Goal: Information Seeking & Learning: Learn about a topic

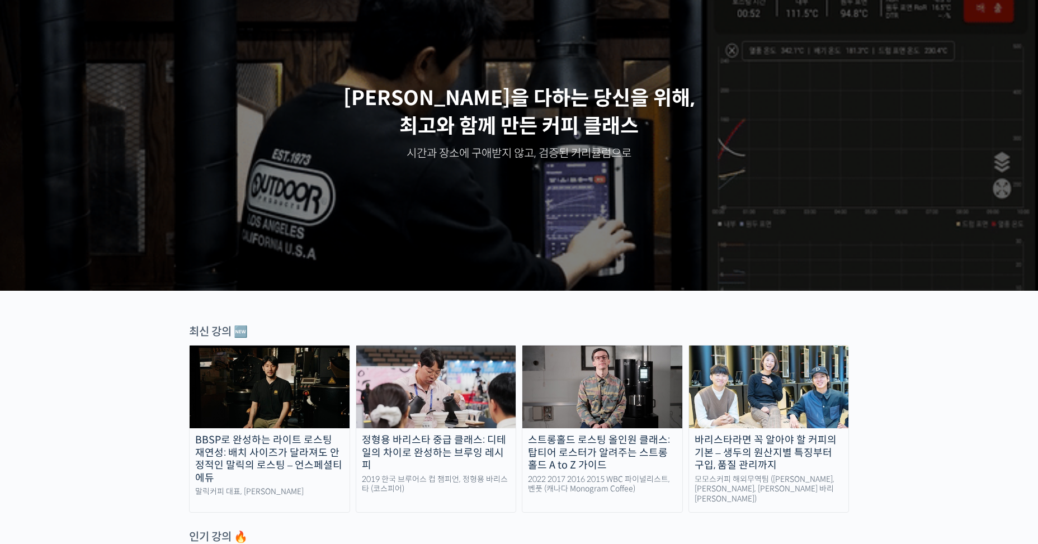
scroll to position [336, 0]
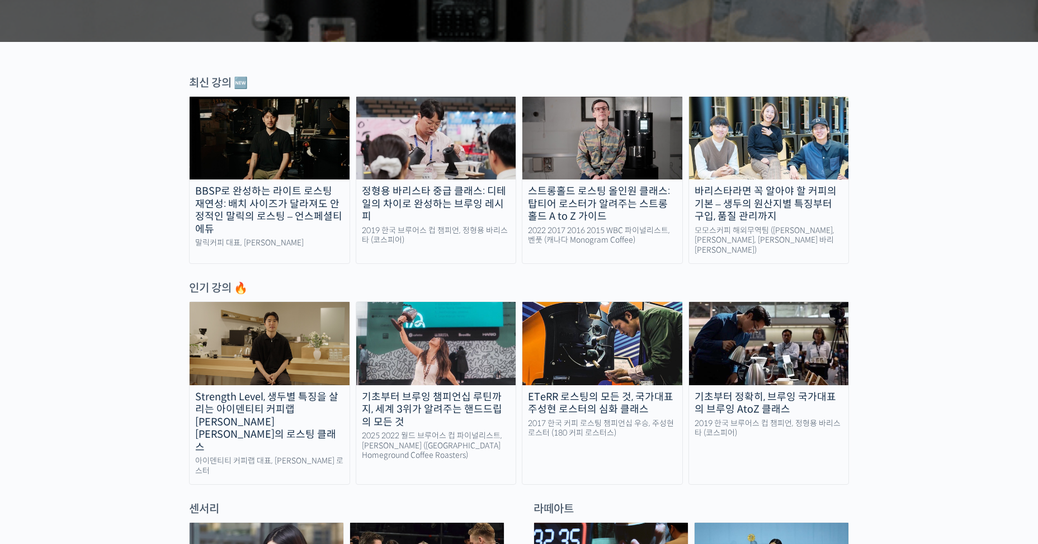
click at [615, 337] on img at bounding box center [603, 343] width 160 height 83
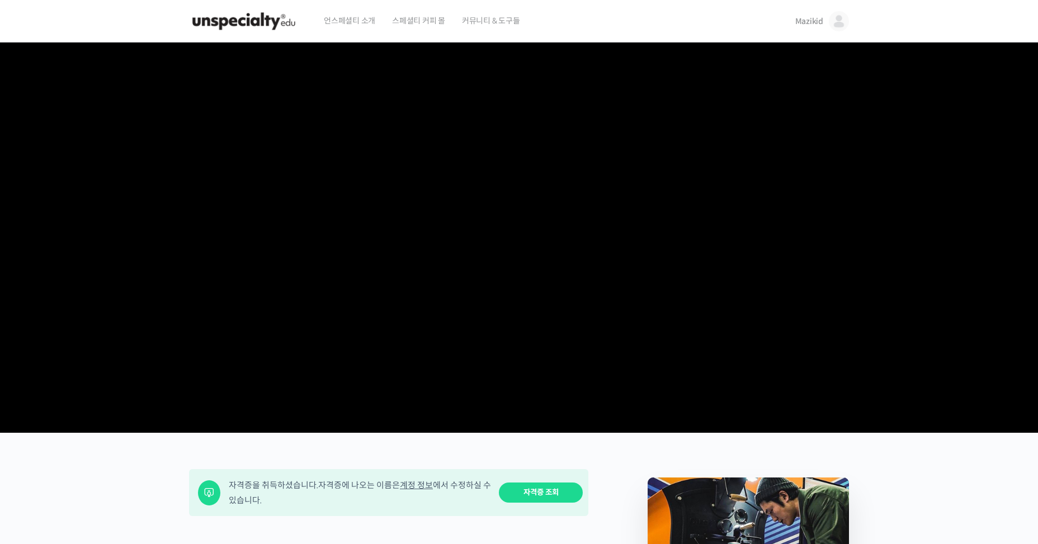
click at [797, 17] on span "Mazikid" at bounding box center [810, 21] width 28 height 10
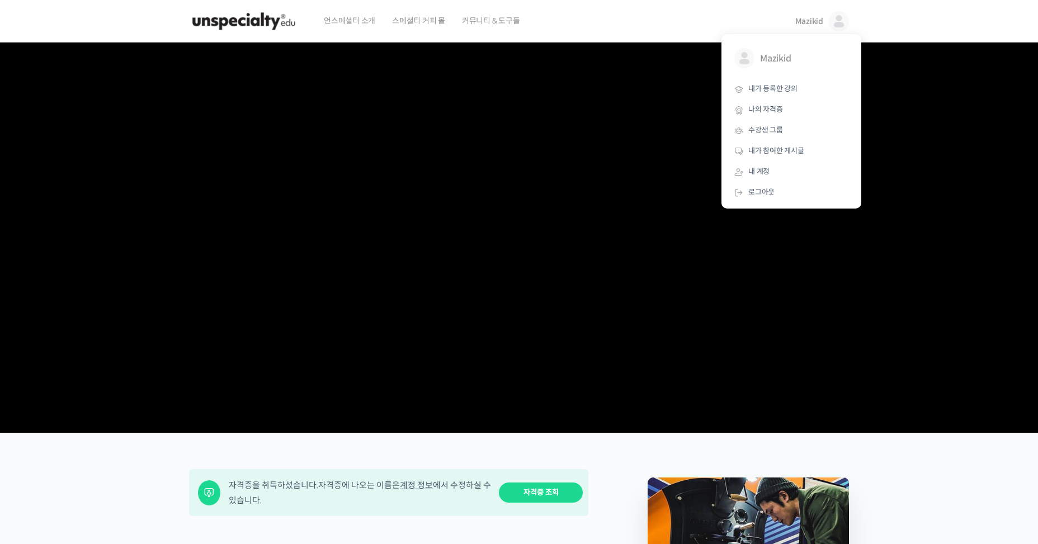
click at [905, 157] on section at bounding box center [519, 238] width 1038 height 391
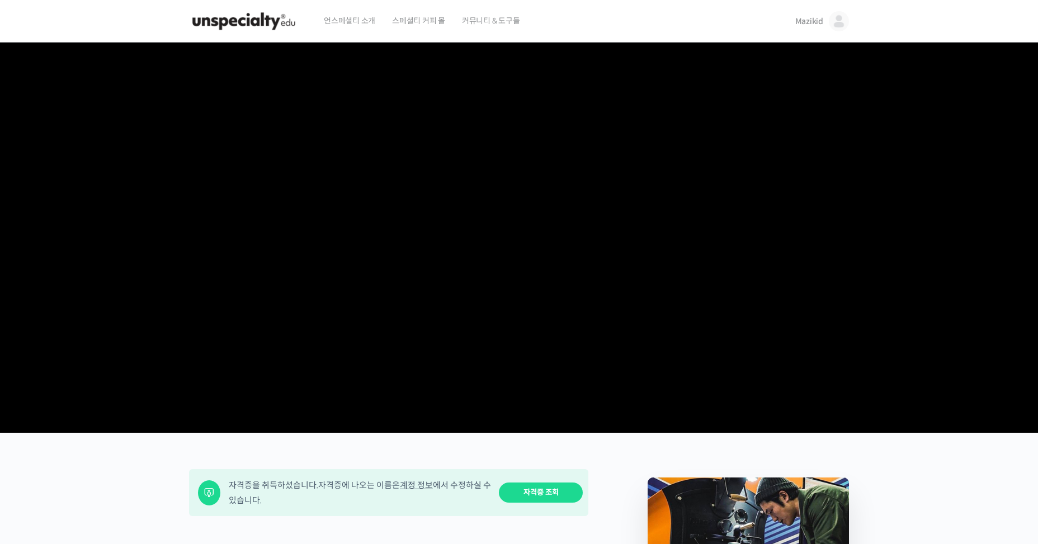
click at [804, 12] on link "Mazikid" at bounding box center [823, 21] width 54 height 43
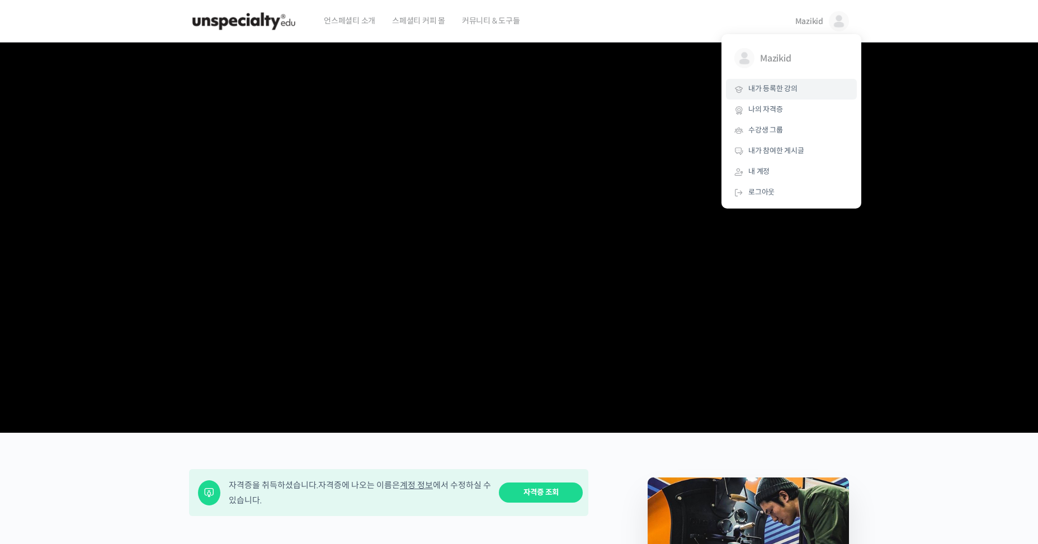
click at [803, 97] on link "내가 등록한 강의" at bounding box center [791, 89] width 131 height 21
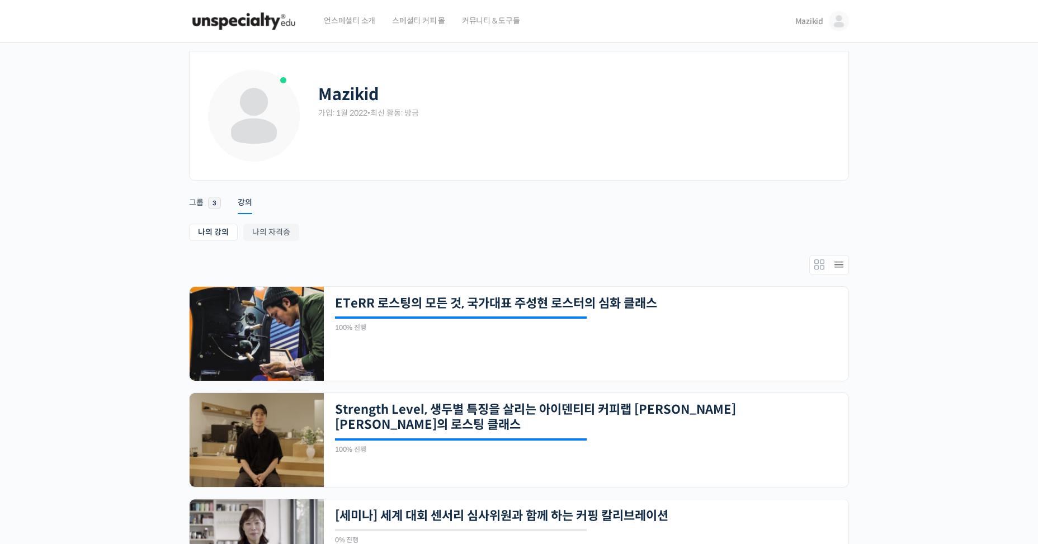
scroll to position [631, 0]
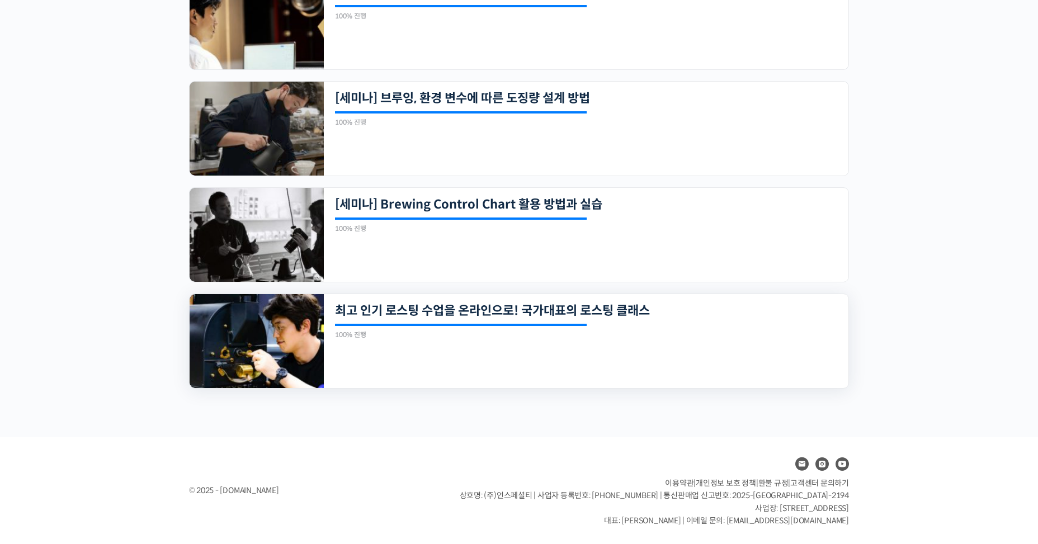
click at [288, 350] on img at bounding box center [257, 341] width 134 height 94
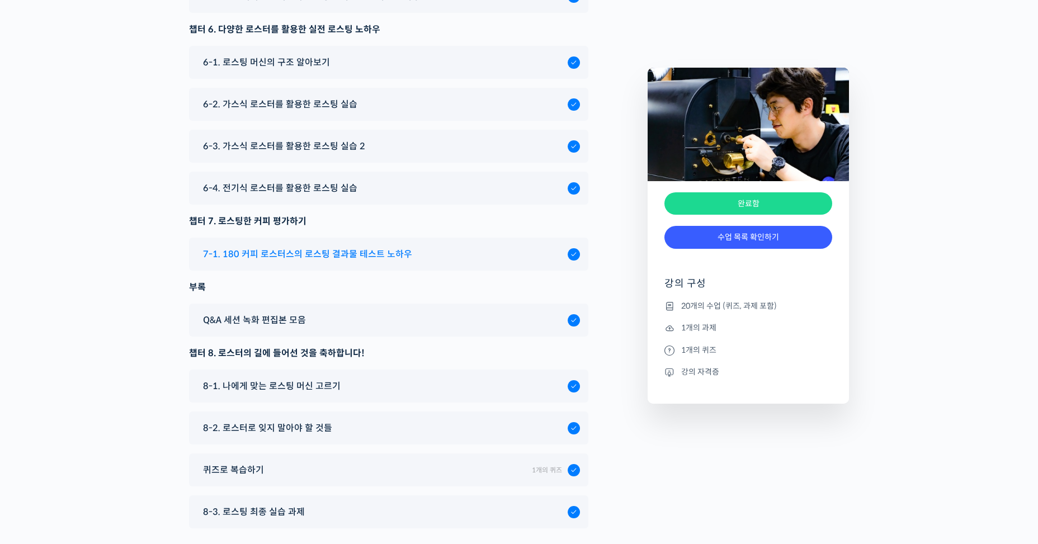
scroll to position [5930, 0]
